Goal: Task Accomplishment & Management: Manage account settings

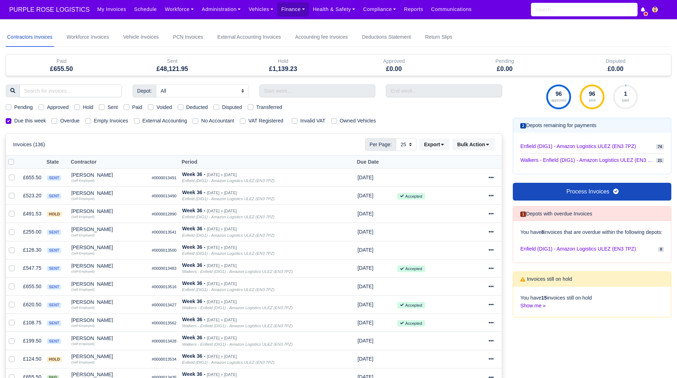
select select "25"
click at [175, 9] on link "Workforce" at bounding box center [179, 9] width 37 height 14
click at [177, 25] on link "Manpower" at bounding box center [193, 25] width 58 height 15
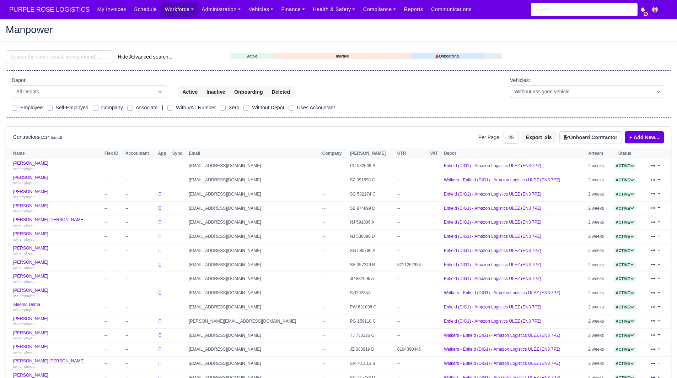
select select "25"
click at [69, 61] on input "search" at bounding box center [59, 56] width 107 height 13
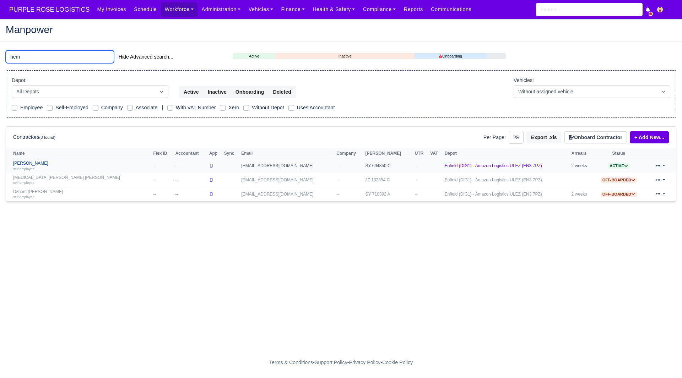
type input "hem"
click at [46, 166] on link "Hematullah Rahmati self-employed" at bounding box center [81, 166] width 136 height 10
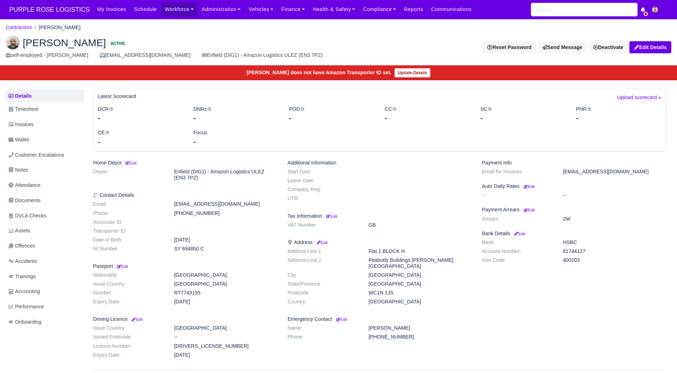
click at [552, 319] on div "Payment Info Email for Invoices rahmatihemat@myyahoo.com Auto Daily Rates Edit …" at bounding box center [573, 260] width 194 height 201
click at [643, 244] on dd "HSBC" at bounding box center [613, 242] width 113 height 6
click at [161, 13] on link "Workforce" at bounding box center [179, 9] width 37 height 14
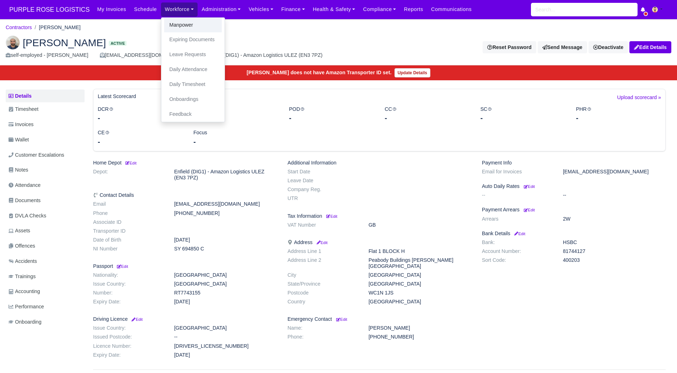
click at [164, 26] on link "Manpower" at bounding box center [193, 25] width 58 height 15
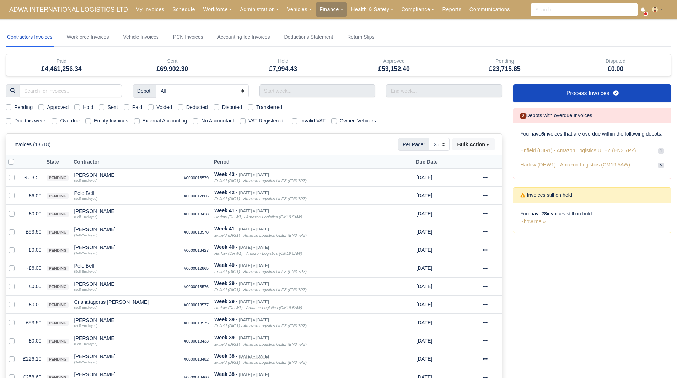
select select "25"
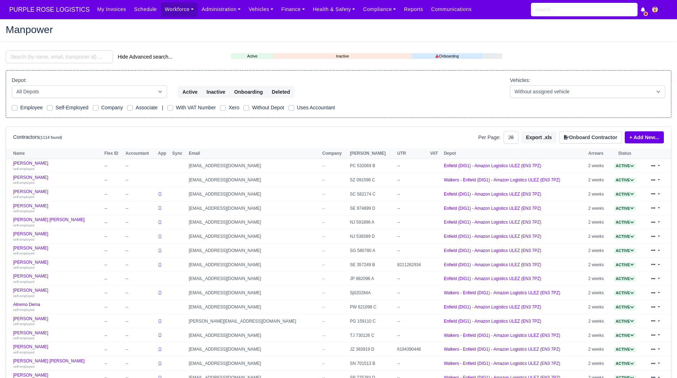
select select "25"
click at [88, 60] on input "search" at bounding box center [59, 56] width 107 height 13
click at [61, 18] on nav "PURPLE ROSE LOGISTICS My Invoices Schedule Workforce Manpower Expiring Document…" at bounding box center [338, 9] width 677 height 19
click at [67, 9] on span "PURPLE ROSE LOGISTICS" at bounding box center [49, 9] width 87 height 14
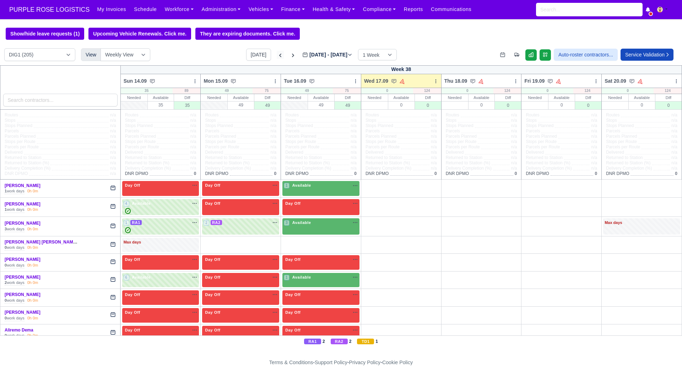
click at [277, 57] on icon at bounding box center [280, 55] width 7 height 7
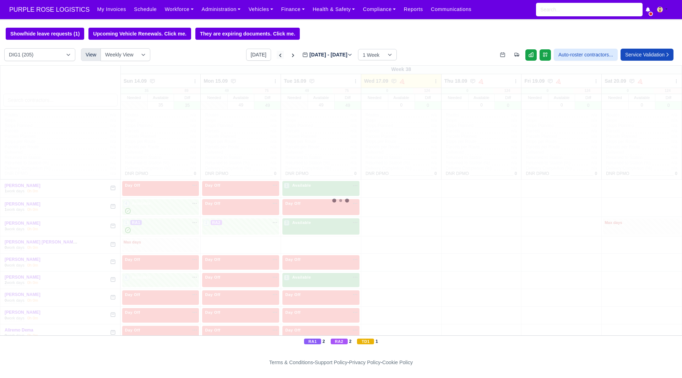
click at [277, 57] on icon at bounding box center [280, 55] width 7 height 7
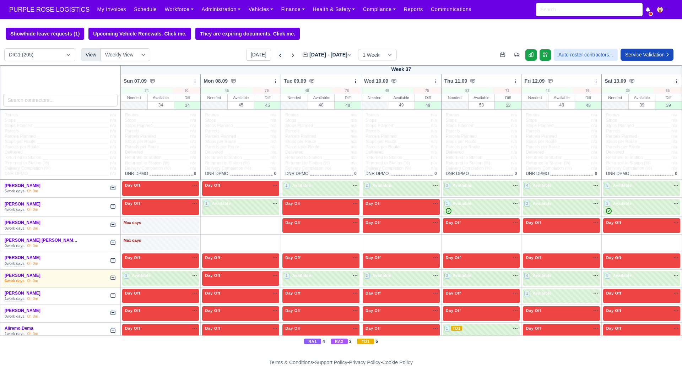
type input "2025-09-10"
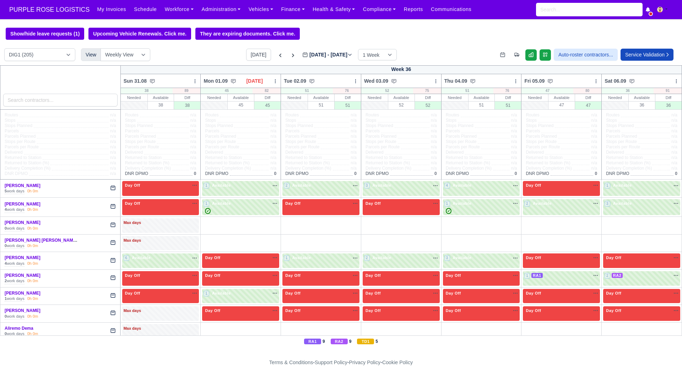
type input "2025-09-03"
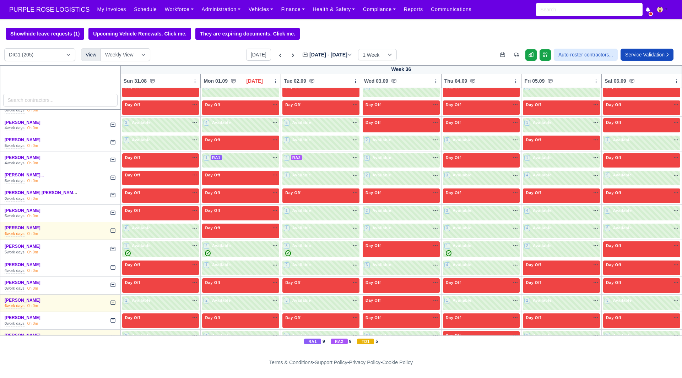
scroll to position [802, 0]
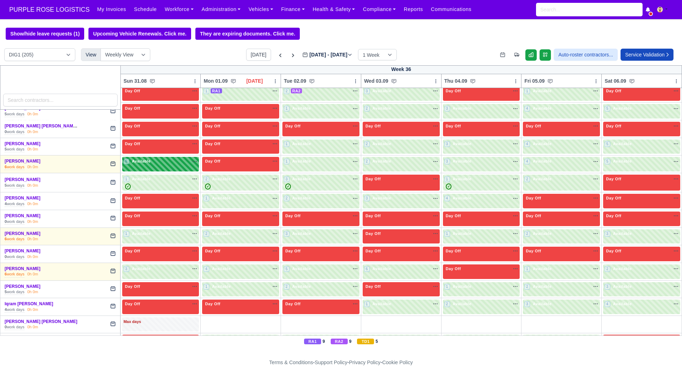
click at [176, 166] on div "6 Available na" at bounding box center [161, 161] width 74 height 7
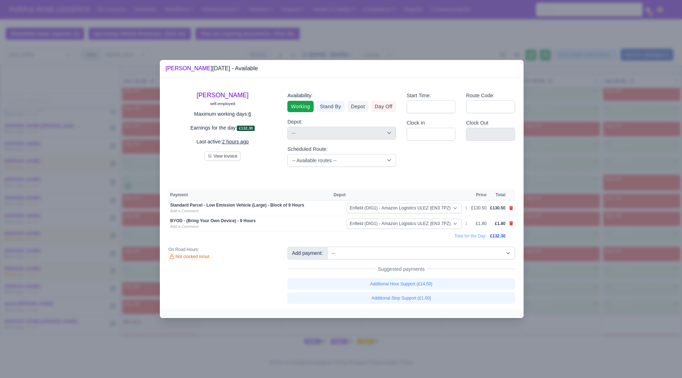
click at [529, 245] on div at bounding box center [341, 189] width 682 height 378
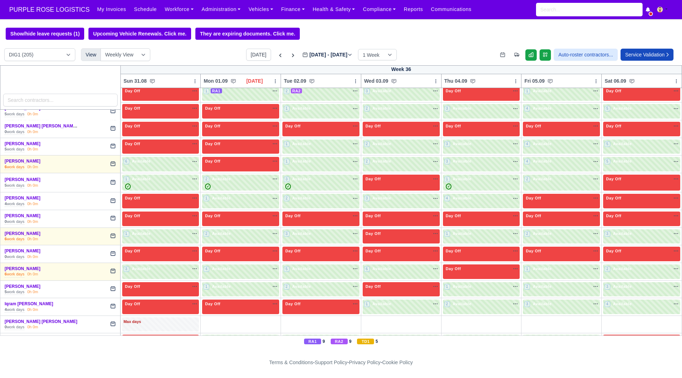
click at [596, 164] on td "4 Available" at bounding box center [561, 165] width 80 height 18
click at [612, 163] on span "Available" at bounding box center [623, 161] width 22 height 5
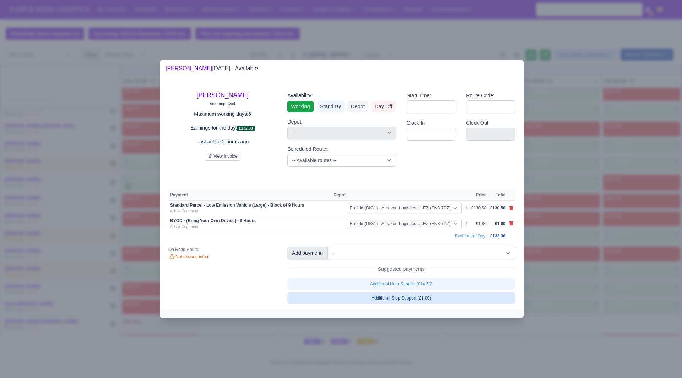
click at [417, 298] on link "Additional Stop Support (£1.00)" at bounding box center [401, 298] width 228 height 11
select select "1"
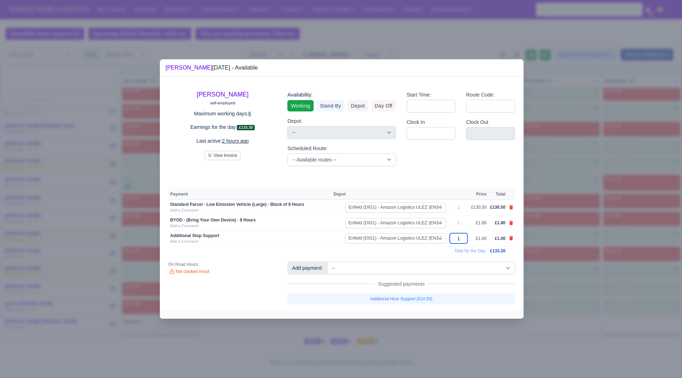
click at [461, 237] on input "1" at bounding box center [459, 238] width 18 height 10
type input "145"
click at [428, 255] on td "Total for the Day:" at bounding box center [328, 252] width 320 height 10
click at [196, 241] on link "Add a Comment" at bounding box center [184, 241] width 28 height 4
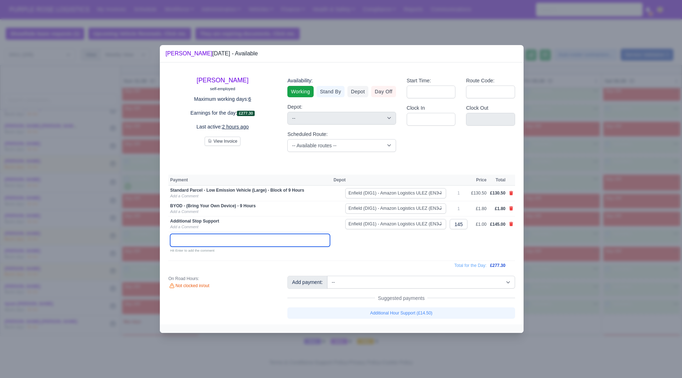
click at [196, 243] on input "text" at bounding box center [250, 240] width 160 height 13
type input "PCN Refund"
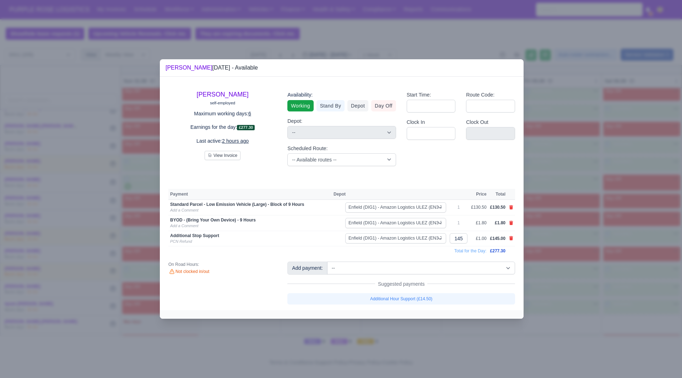
click at [576, 152] on div at bounding box center [341, 189] width 682 height 378
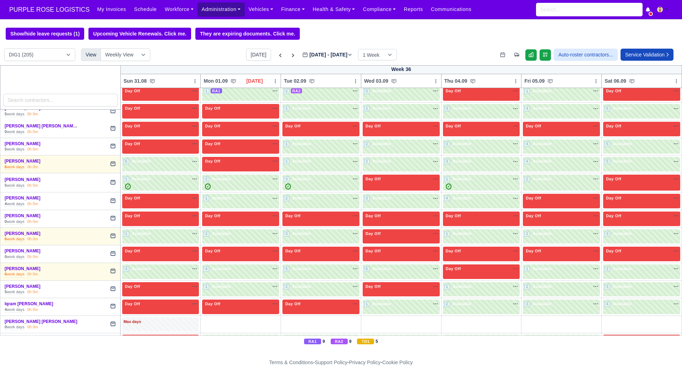
click at [206, 12] on link "Administration" at bounding box center [220, 9] width 47 height 14
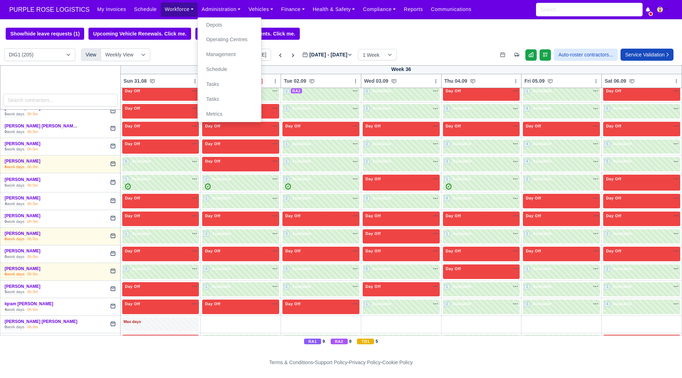
click at [166, 16] on link "Workforce" at bounding box center [179, 9] width 37 height 14
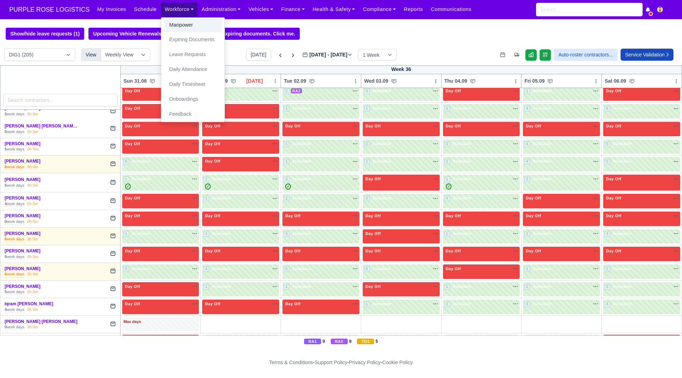
click at [171, 25] on link "Manpower" at bounding box center [193, 25] width 58 height 15
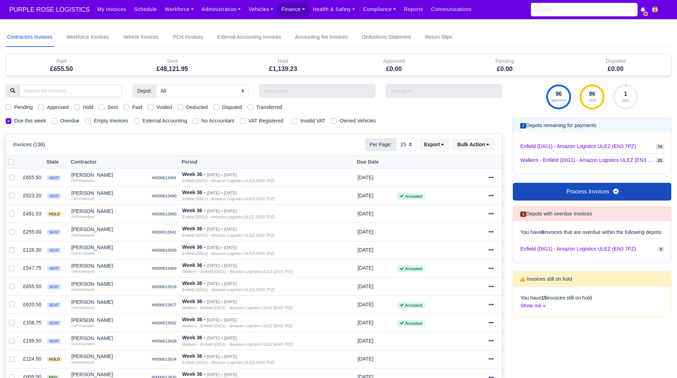
select select "25"
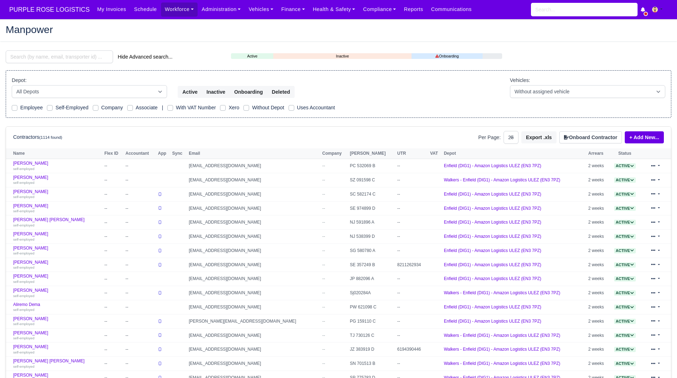
select select "25"
click at [84, 57] on input "search" at bounding box center [59, 56] width 107 height 13
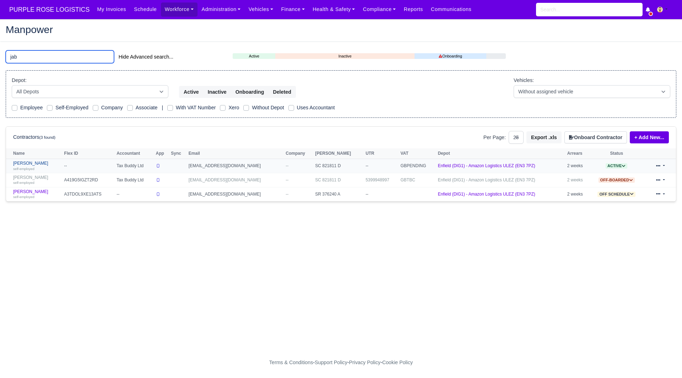
type input "jab"
click at [22, 167] on small "self-employed" at bounding box center [23, 169] width 21 height 4
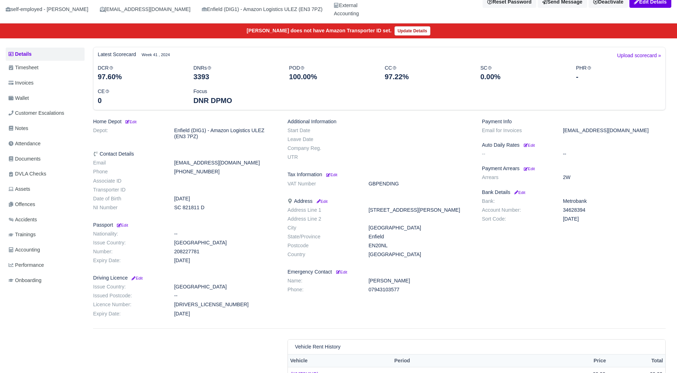
scroll to position [50, 0]
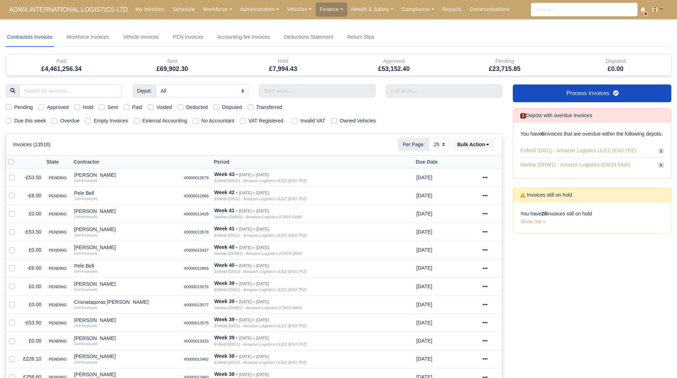
select select "25"
